Goal: Task Accomplishment & Management: Manage account settings

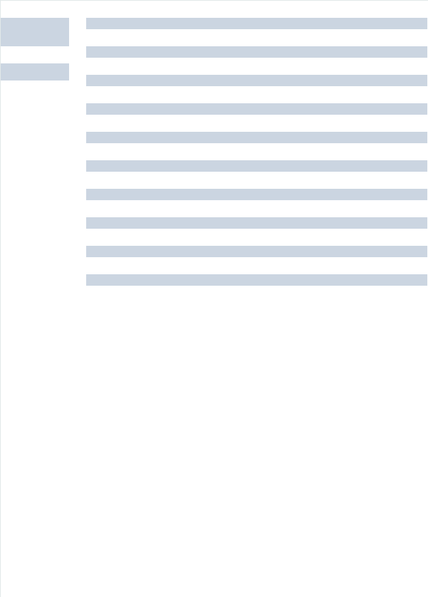
scroll to position [479, 0]
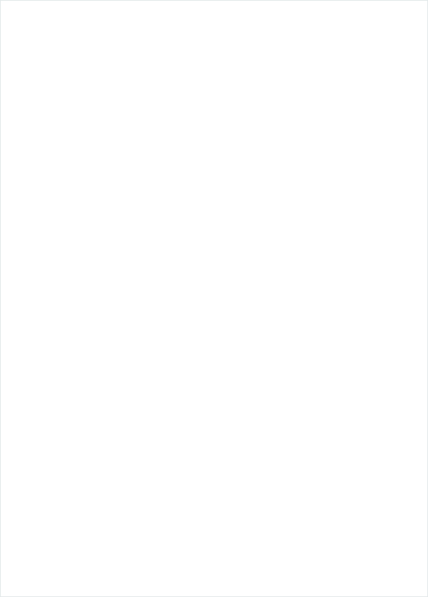
scroll to position [479, 0]
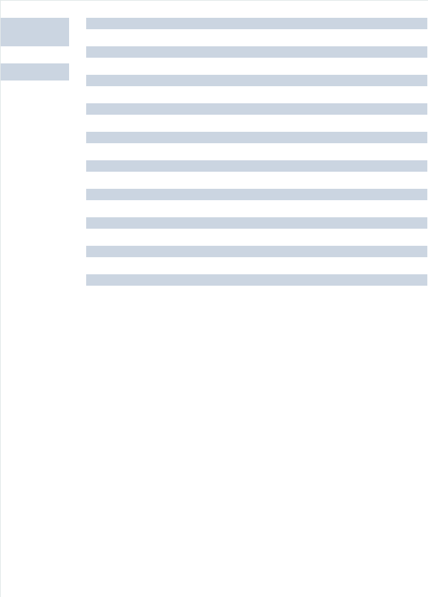
scroll to position [479, 0]
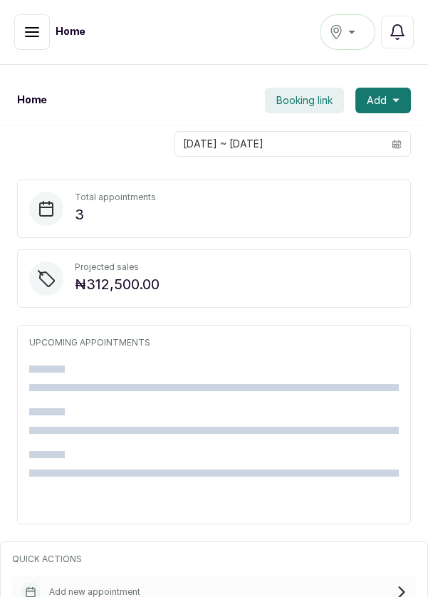
click at [0, 0] on icon at bounding box center [0, 0] width 0 height 0
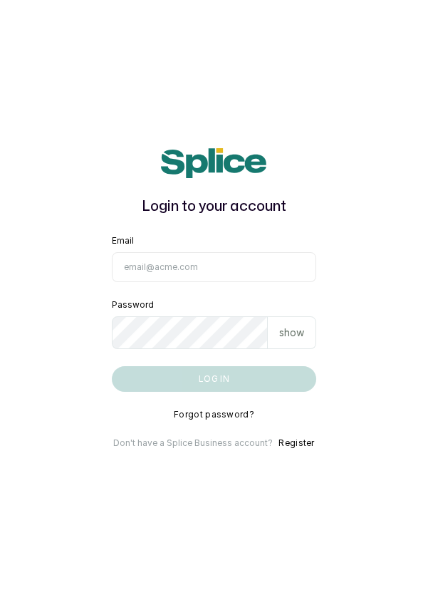
click at [222, 282] on input "Email" at bounding box center [214, 267] width 205 height 30
type input "info@dermaspaceng.com"
click at [112, 366] on button "Log in" at bounding box center [214, 379] width 205 height 26
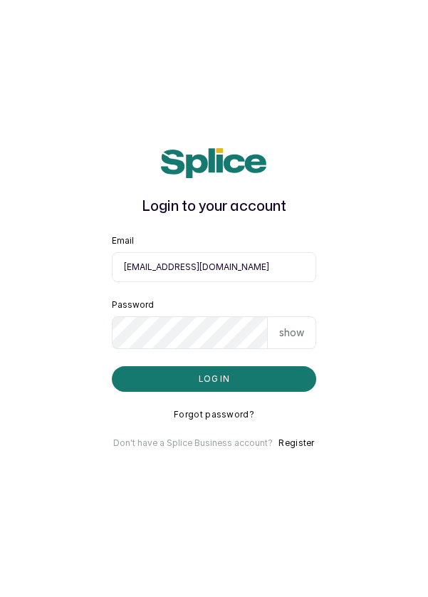
click at [221, 392] on button "Log in" at bounding box center [214, 379] width 205 height 26
click at [50, 282] on main "Login to your account Email info@dermaspaceng.com Password show Log in Forgot p…" at bounding box center [214, 298] width 428 height 597
click at [177, 282] on input "info@dermaspaceng.com" at bounding box center [214, 267] width 205 height 30
click at [244, 282] on input "info@dermaspaceng.com" at bounding box center [214, 267] width 205 height 30
click at [43, 309] on main "Login to your account Email info@dermaspaceng.com Password show Log in Forgot p…" at bounding box center [214, 298] width 428 height 597
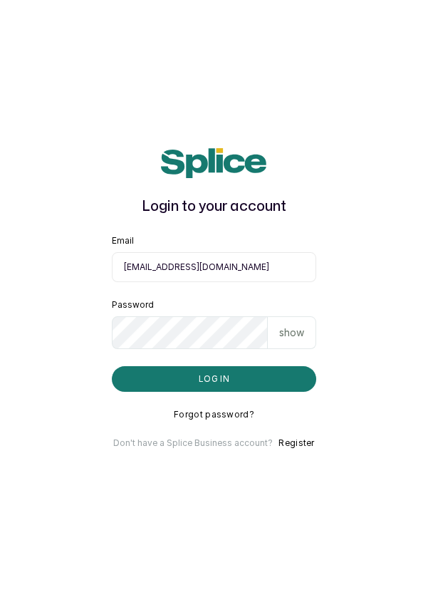
click at [227, 392] on button "Log in" at bounding box center [214, 379] width 205 height 26
